Goal: Information Seeking & Learning: Understand process/instructions

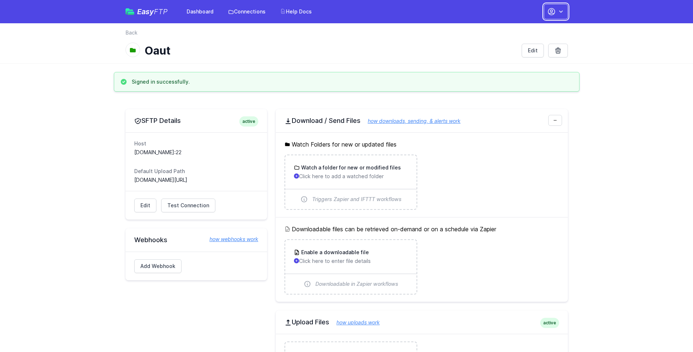
click at [556, 11] on button "button" at bounding box center [556, 11] width 24 height 15
click at [557, 7] on button "button" at bounding box center [556, 11] width 24 height 15
click at [311, 16] on link "Help Docs" at bounding box center [296, 11] width 40 height 13
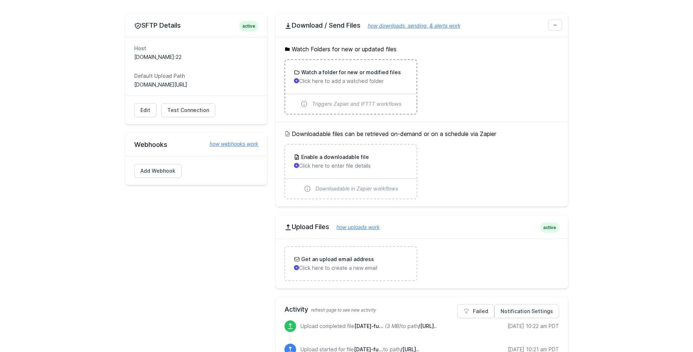
scroll to position [228, 0]
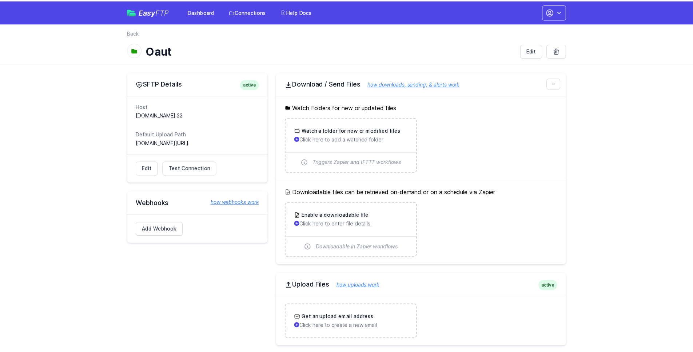
scroll to position [191, 0]
